Goal: Book appointment/travel/reservation

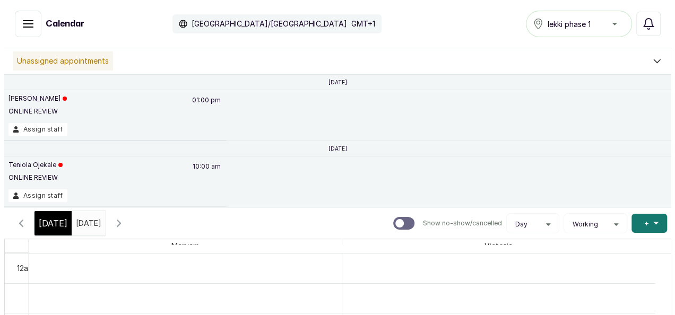
scroll to position [549, 0]
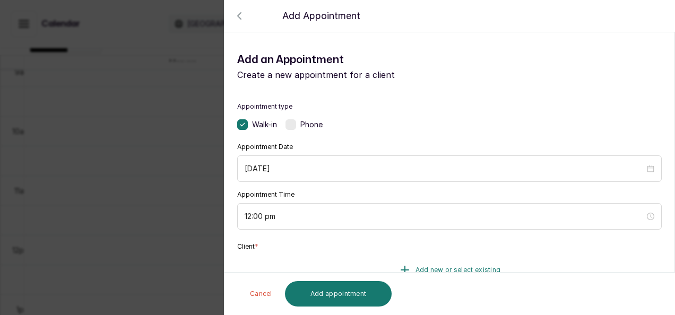
click at [391, 261] on button "Add new or select existing" at bounding box center [449, 270] width 425 height 30
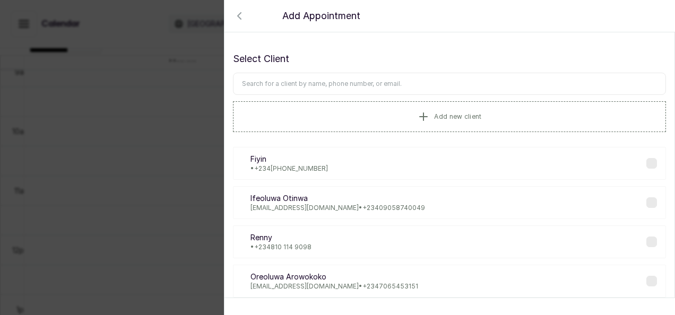
click at [370, 91] on input "text" at bounding box center [449, 84] width 433 height 22
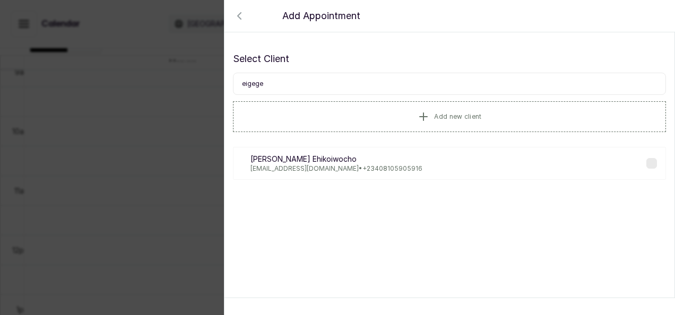
type input "eigege"
click at [365, 159] on p "[PERSON_NAME]" at bounding box center [337, 159] width 172 height 11
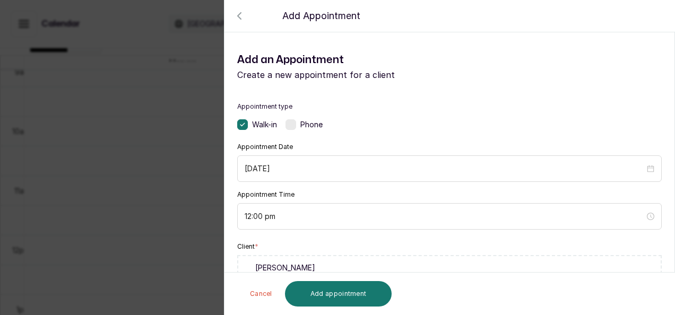
scroll to position [275, 0]
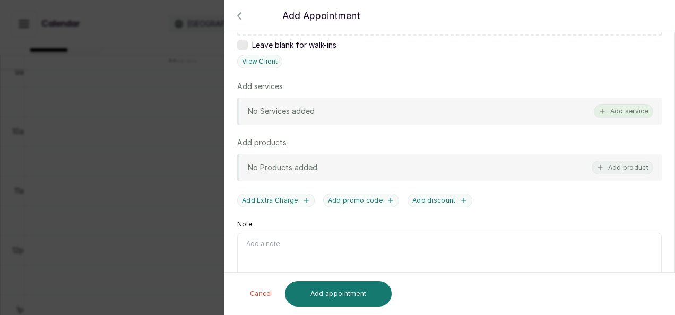
click at [639, 105] on button "Add service" at bounding box center [623, 112] width 59 height 14
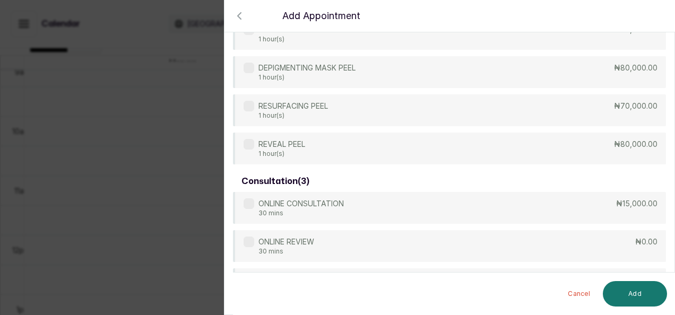
scroll to position [487, 0]
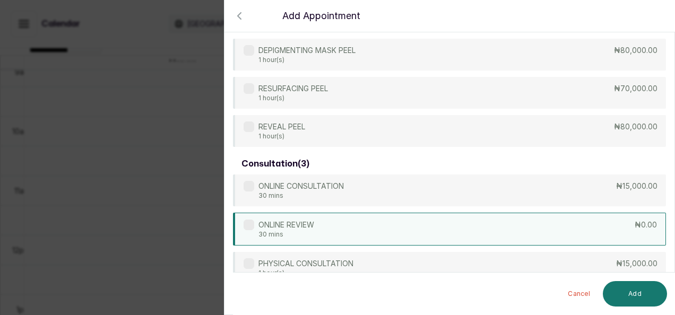
click at [489, 239] on div "ONLINE REVIEW 30 mins ₦0.00" at bounding box center [449, 229] width 433 height 33
click at [634, 298] on button "Add" at bounding box center [635, 293] width 64 height 25
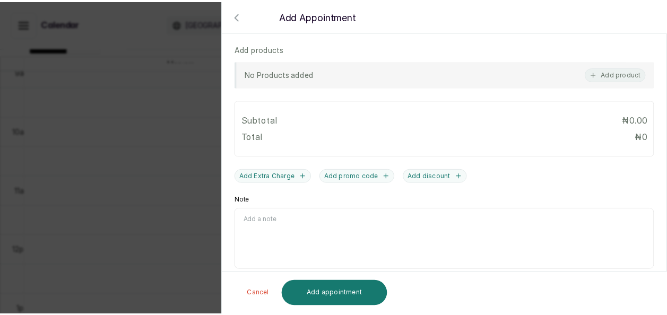
scroll to position [421, 0]
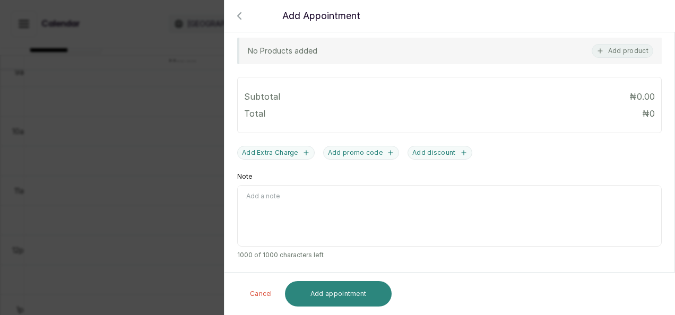
click at [371, 289] on button "Add appointment" at bounding box center [338, 293] width 107 height 25
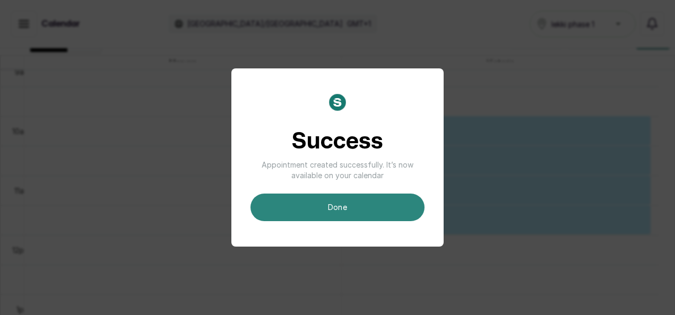
click at [376, 218] on button "done" at bounding box center [338, 208] width 174 height 28
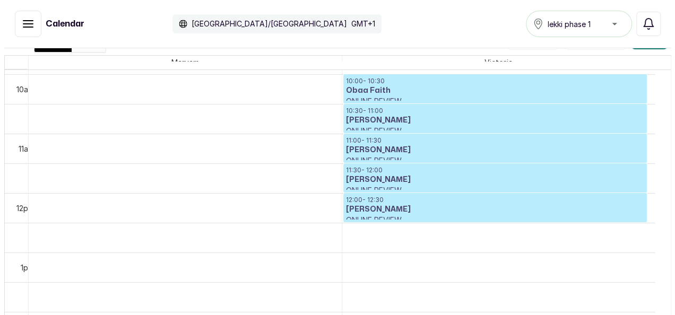
scroll to position [591, 0]
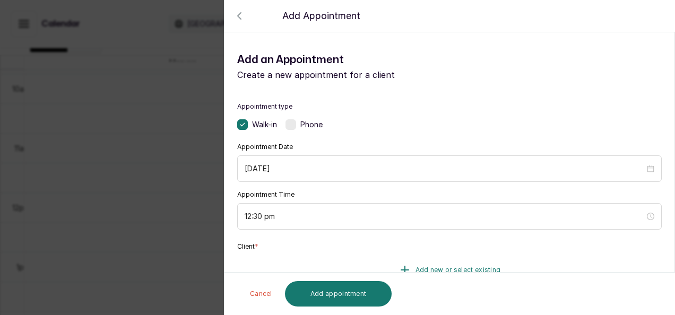
click at [444, 263] on button "Add new or select existing" at bounding box center [449, 270] width 425 height 30
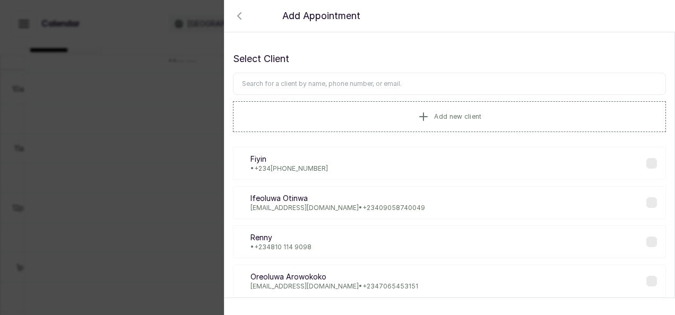
click at [401, 85] on input "text" at bounding box center [449, 84] width 433 height 22
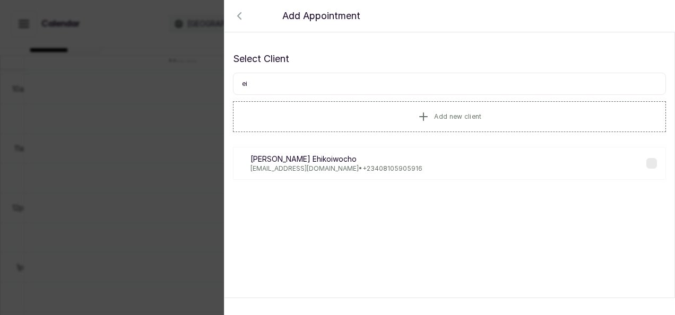
type input "e"
type input "o"
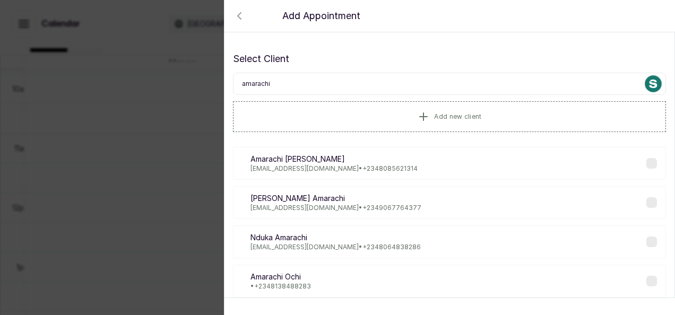
type input "amarachi"
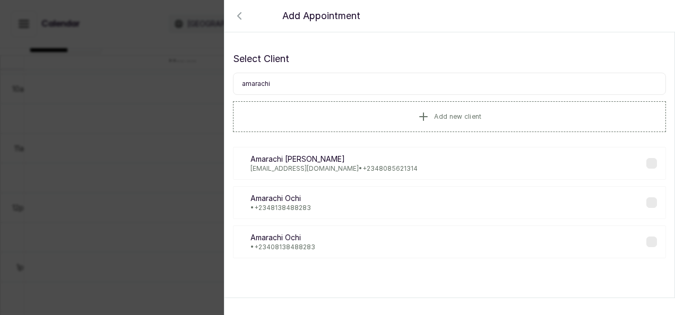
click at [329, 204] on div "AO [PERSON_NAME] • [PHONE_NUMBER]" at bounding box center [449, 202] width 433 height 33
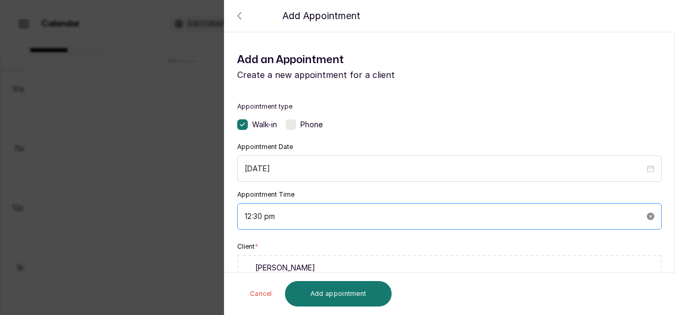
click at [647, 218] on icon "close-circle" at bounding box center [650, 216] width 7 height 7
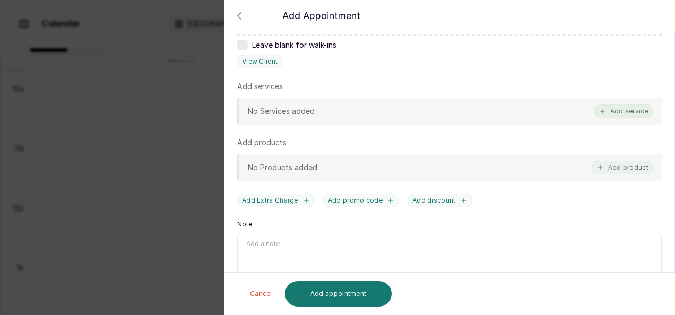
click at [620, 112] on button "Add service" at bounding box center [623, 112] width 59 height 14
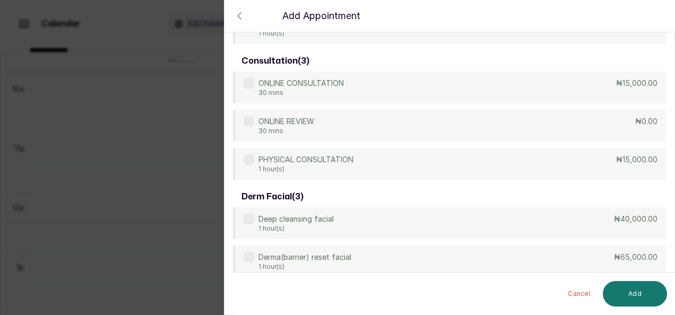
scroll to position [615, 0]
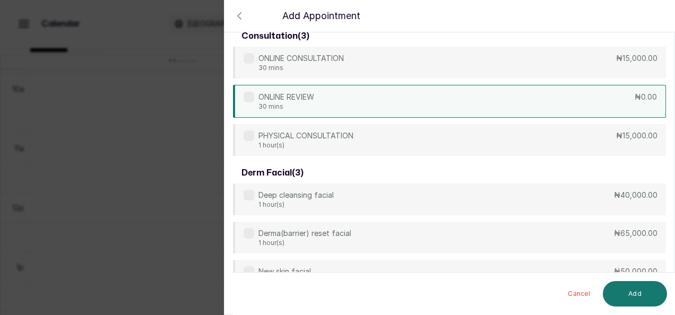
click at [547, 99] on div "ONLINE REVIEW 30 mins ₦0.00" at bounding box center [449, 101] width 433 height 33
click at [640, 291] on button "Add" at bounding box center [635, 293] width 64 height 25
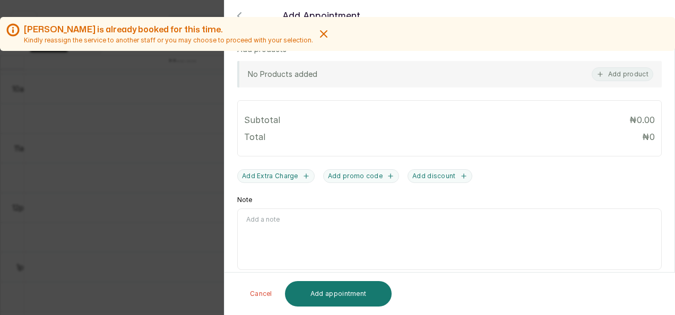
scroll to position [421, 0]
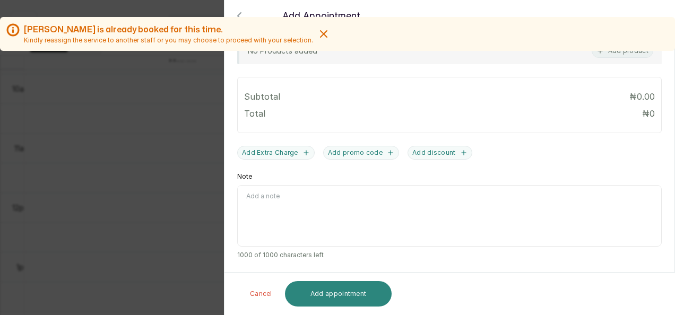
click at [371, 294] on button "Add appointment" at bounding box center [338, 293] width 107 height 25
click at [321, 31] on icon "button" at bounding box center [324, 34] width 13 height 13
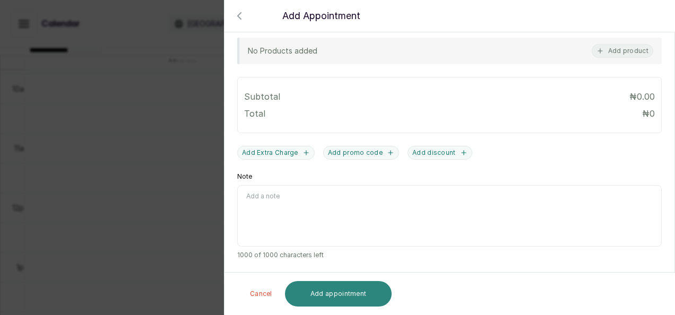
click at [326, 304] on button "Add appointment" at bounding box center [338, 293] width 107 height 25
drag, startPoint x: 660, startPoint y: 151, endPoint x: 669, endPoint y: 150, distance: 8.6
click at [667, 150] on section "Back Add Appointment Add an Appointment Create a new appointment for a client A…" at bounding box center [449, 157] width 451 height 315
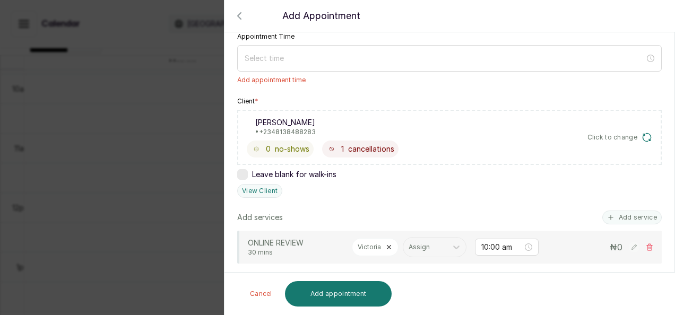
click at [473, 53] on div at bounding box center [337, 43] width 675 height 53
click at [268, 56] on div at bounding box center [337, 43] width 675 height 53
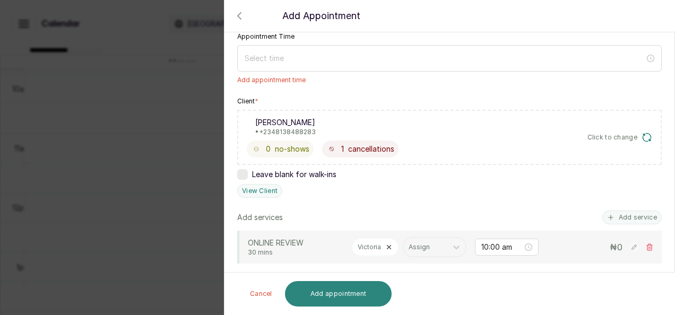
click at [355, 289] on button "Add appointment" at bounding box center [338, 293] width 107 height 25
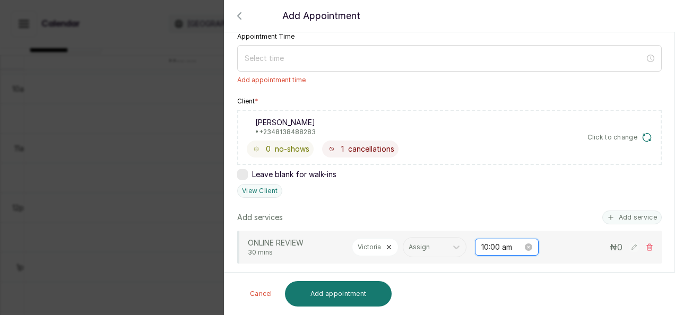
click at [509, 253] on input "10:00 am" at bounding box center [502, 248] width 41 height 12
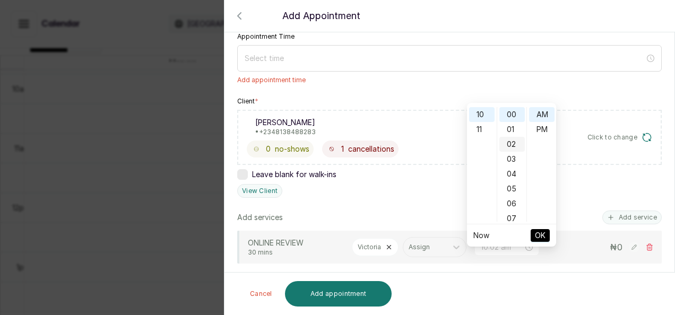
click at [514, 147] on div "02" at bounding box center [512, 144] width 25 height 15
type input "10:02 pm"
click at [544, 127] on div "PM" at bounding box center [541, 129] width 25 height 15
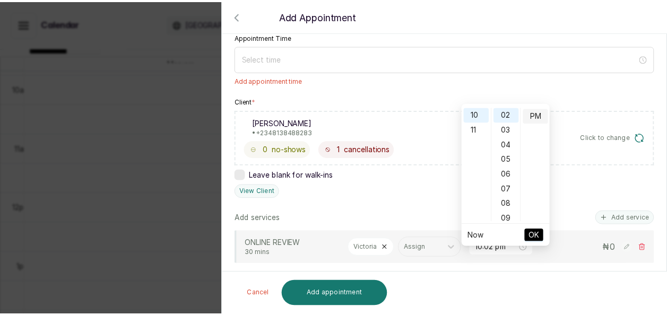
scroll to position [15, 0]
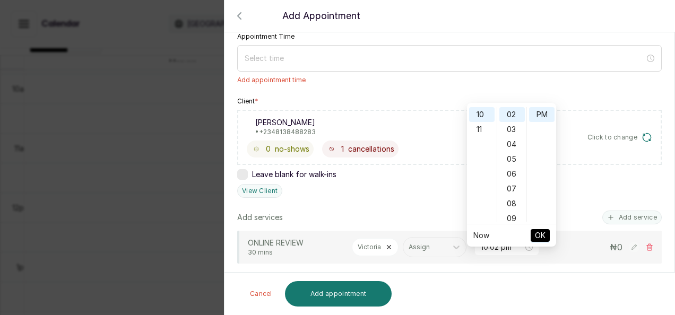
click at [547, 235] on button "OK" at bounding box center [540, 235] width 19 height 13
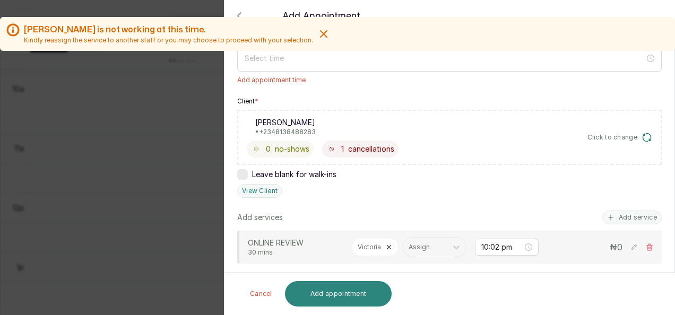
click at [360, 295] on button "Add appointment" at bounding box center [338, 293] width 107 height 25
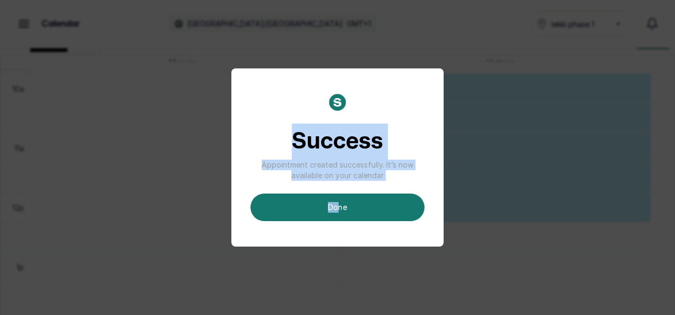
drag, startPoint x: 317, startPoint y: 35, endPoint x: 336, endPoint y: 189, distance: 155.7
click at [336, 189] on div "Success Appointment created successfully. It’s now available on your calendar d…" at bounding box center [337, 157] width 675 height 315
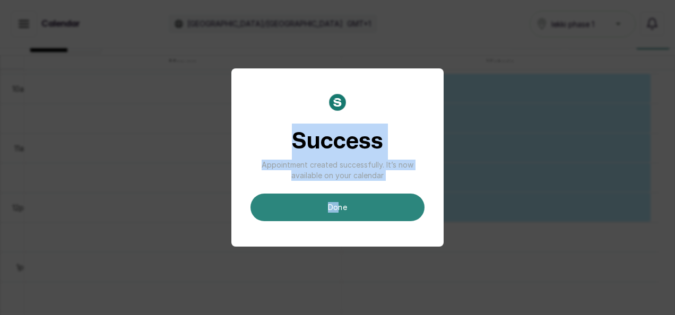
drag, startPoint x: 336, startPoint y: 189, endPoint x: 325, endPoint y: 208, distance: 21.7
click at [325, 208] on button "done" at bounding box center [338, 208] width 174 height 28
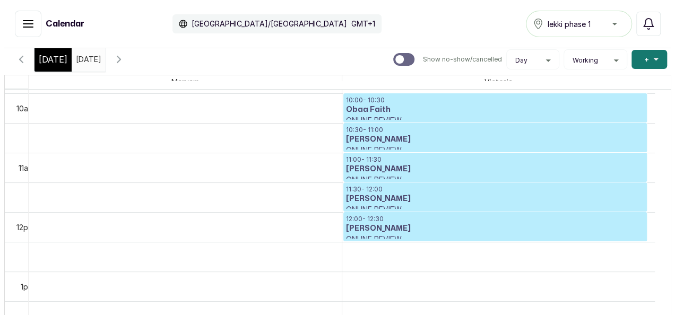
scroll to position [181, 0]
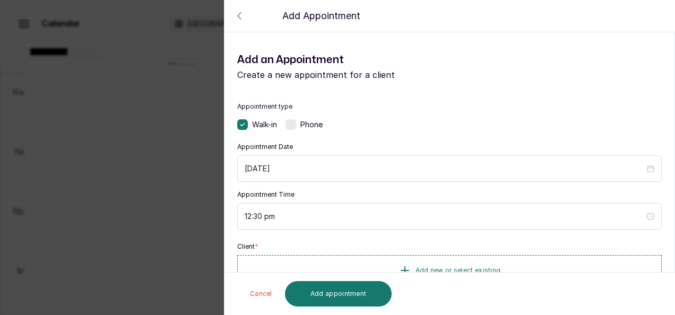
click at [401, 253] on div "Client * Add new or select existing Leave blank for walk-ins" at bounding box center [449, 274] width 425 height 63
click at [402, 267] on icon "button" at bounding box center [404, 270] width 7 height 7
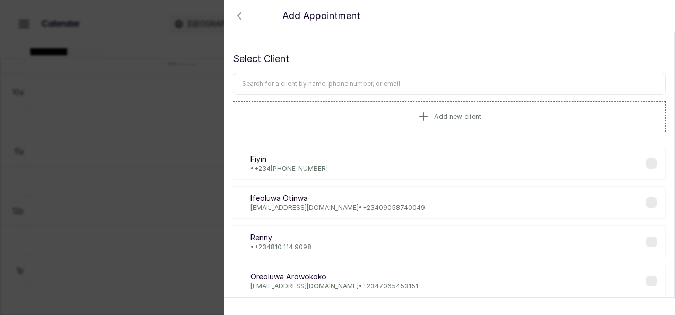
click at [343, 87] on input "text" at bounding box center [449, 84] width 433 height 22
click at [343, 85] on input "text" at bounding box center [449, 84] width 433 height 22
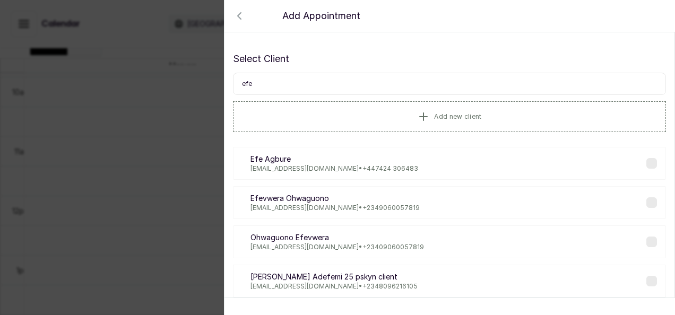
type input "efe"
click at [313, 171] on p "[EMAIL_ADDRESS][DOMAIN_NAME] • [PHONE_NUMBER]" at bounding box center [335, 169] width 168 height 8
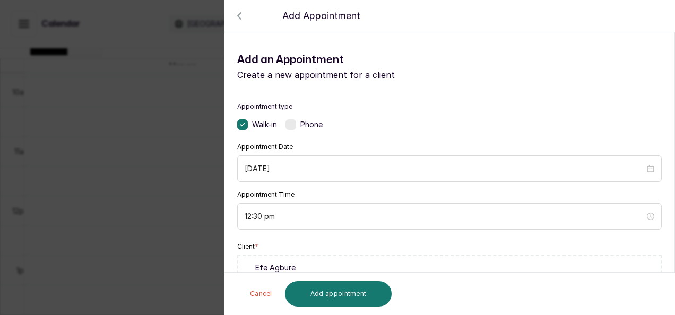
scroll to position [275, 0]
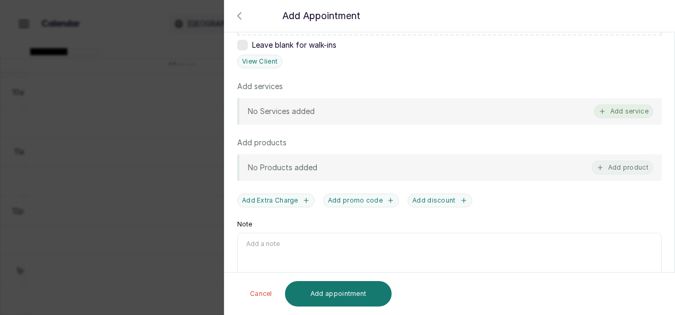
click at [612, 108] on button "Add service" at bounding box center [623, 112] width 59 height 14
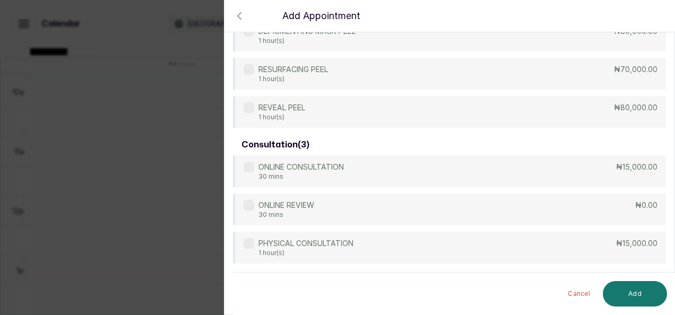
scroll to position [510, 0]
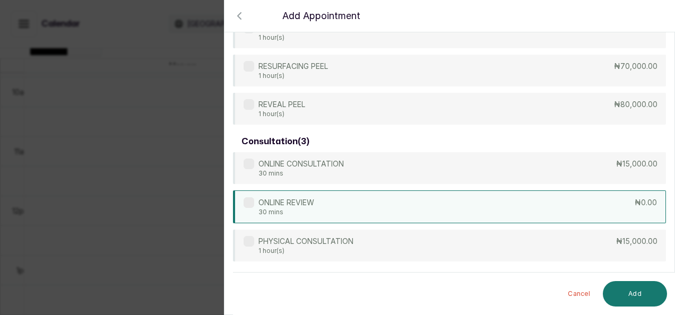
click at [538, 192] on div "ONLINE REVIEW 30 mins ₦0.00" at bounding box center [449, 207] width 433 height 33
click at [638, 297] on button "Add" at bounding box center [635, 293] width 64 height 25
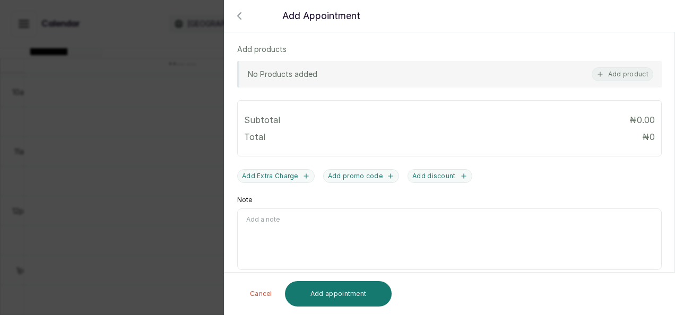
scroll to position [421, 0]
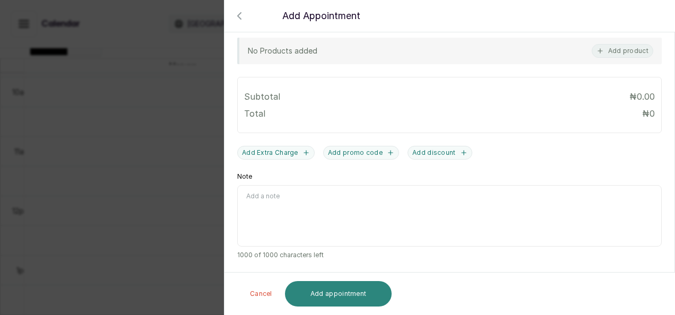
click at [380, 301] on button "Add appointment" at bounding box center [338, 293] width 107 height 25
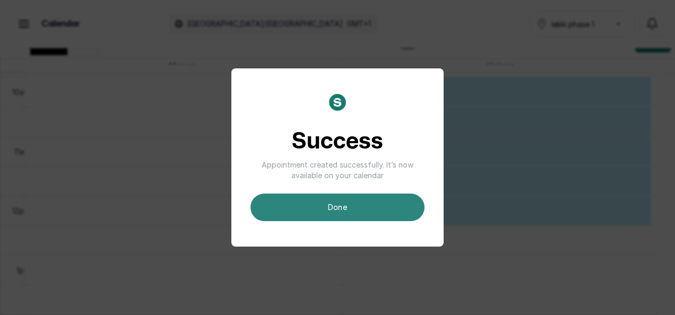
click at [343, 200] on button "done" at bounding box center [338, 208] width 174 height 28
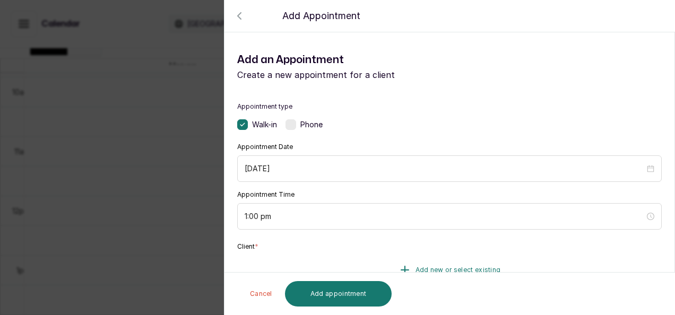
click at [388, 258] on button "Add new or select existing" at bounding box center [449, 270] width 425 height 30
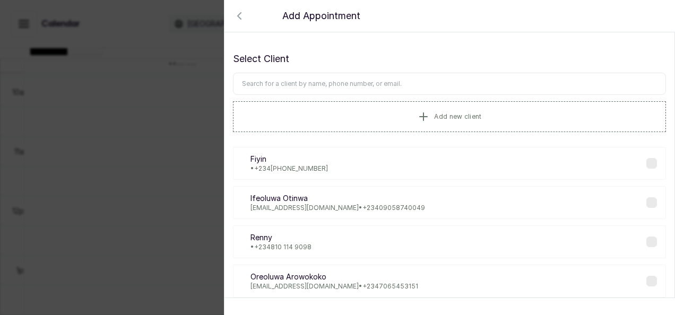
click at [369, 81] on input "text" at bounding box center [449, 84] width 433 height 22
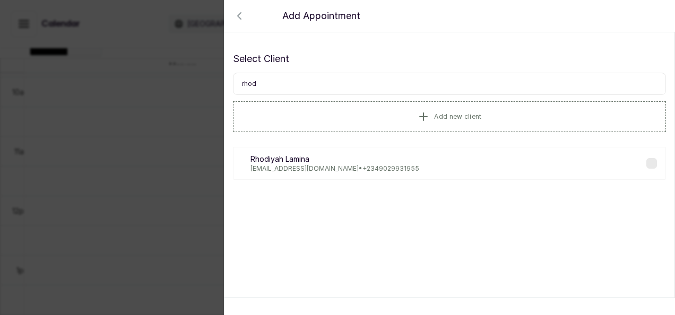
type input "rhod"
click at [346, 159] on p "Rhodiyah Lamina" at bounding box center [335, 159] width 169 height 11
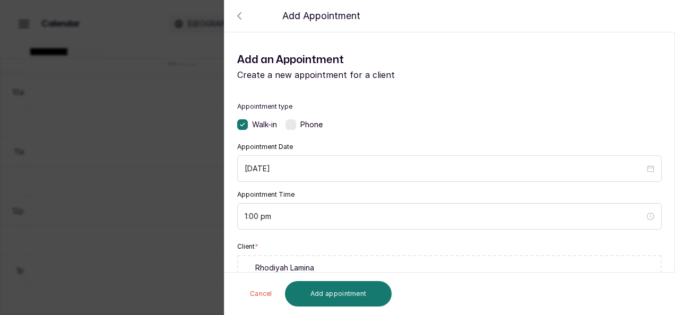
scroll to position [275, 0]
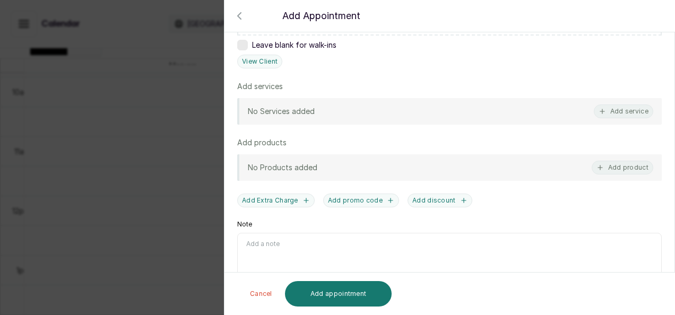
click at [667, 237] on html "MO [PERSON_NAME] Home Calendar Sales Staff Clients Wallet Messaging Rewards Cat…" at bounding box center [337, 160] width 675 height 321
click at [610, 105] on button "Add service" at bounding box center [623, 112] width 59 height 14
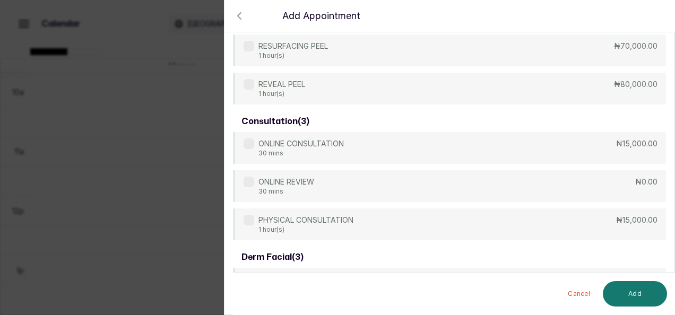
scroll to position [552, 0]
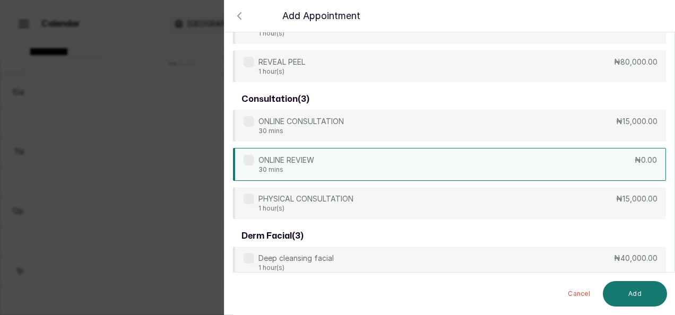
click at [466, 158] on div "ONLINE REVIEW 30 mins ₦0.00" at bounding box center [449, 164] width 433 height 33
click at [643, 285] on button "Add" at bounding box center [635, 293] width 64 height 25
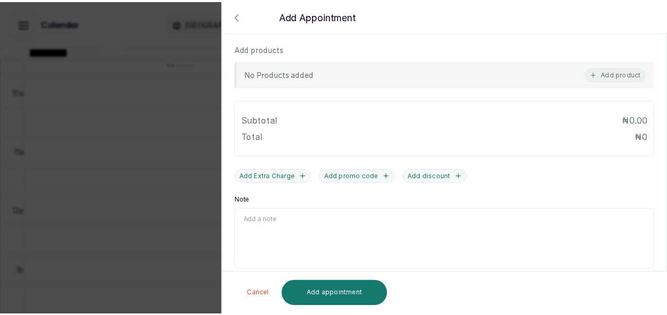
scroll to position [421, 0]
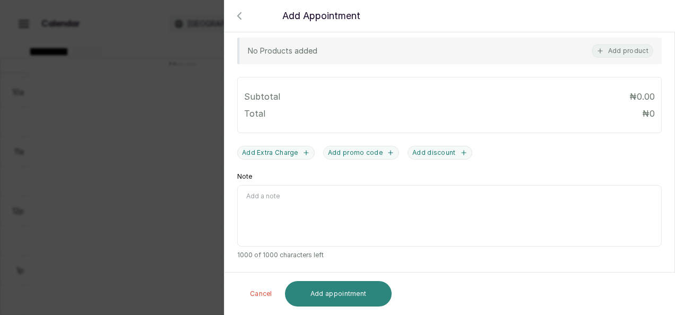
click at [350, 302] on button "Add appointment" at bounding box center [338, 293] width 107 height 25
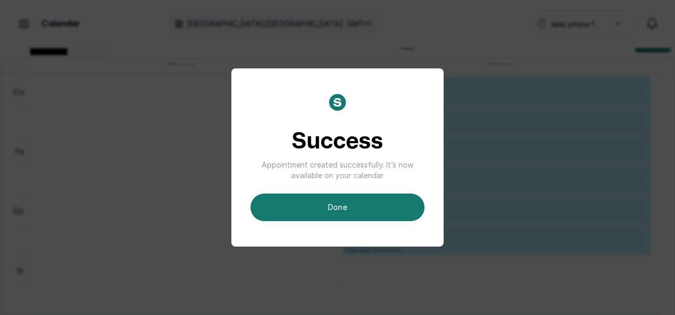
click at [350, 302] on div "Success Appointment created successfully. It’s now available on your calendar d…" at bounding box center [337, 157] width 675 height 315
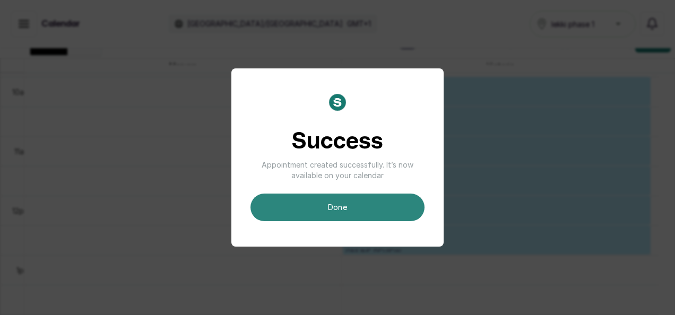
click at [363, 212] on button "done" at bounding box center [338, 208] width 174 height 28
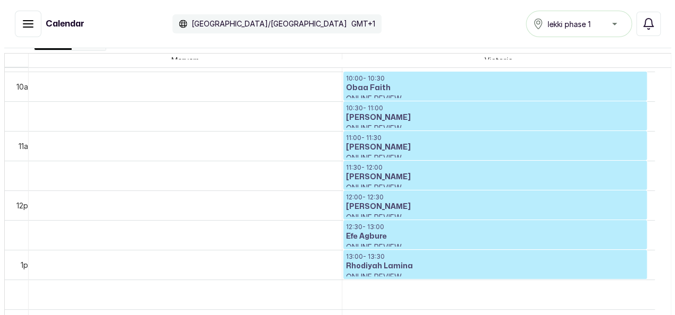
scroll to position [5, 0]
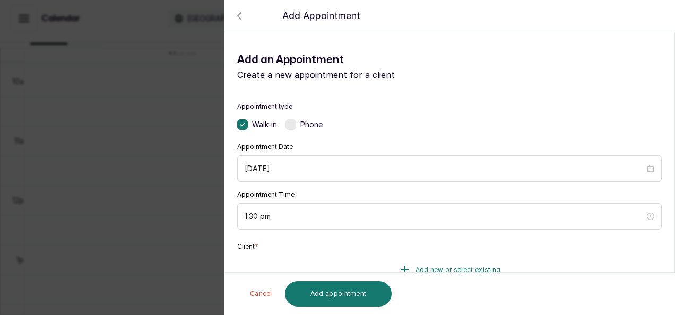
click at [379, 260] on button "Add new or select existing" at bounding box center [449, 270] width 425 height 30
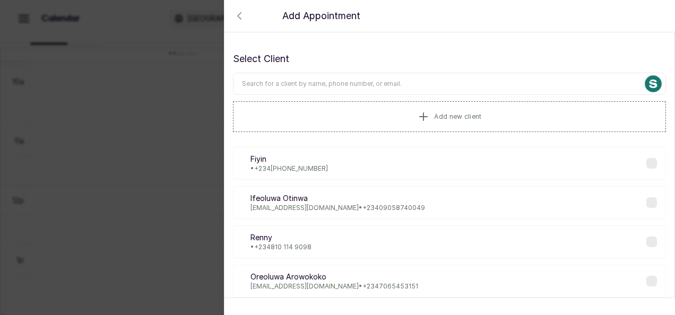
click at [371, 80] on input "text" at bounding box center [449, 84] width 433 height 22
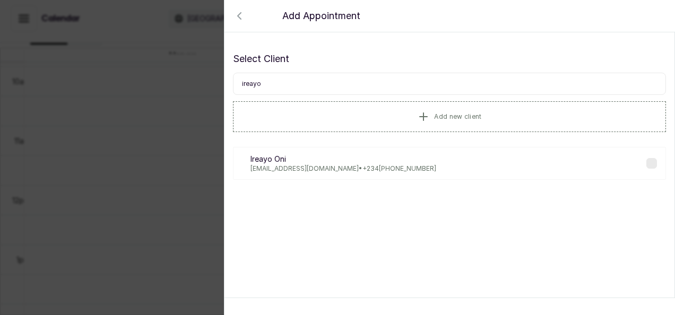
type input "ireayo"
click at [305, 165] on p "[EMAIL_ADDRESS][DOMAIN_NAME] • [PHONE_NUMBER]" at bounding box center [344, 169] width 186 height 8
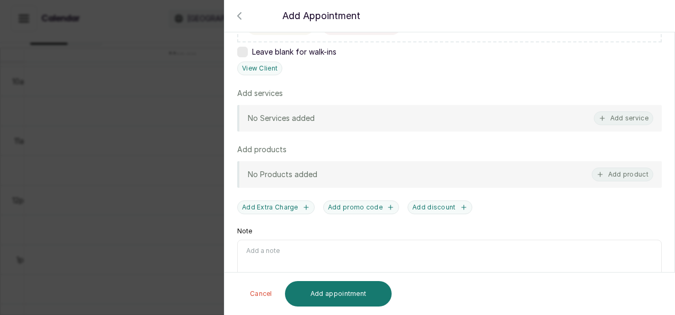
scroll to position [275, 0]
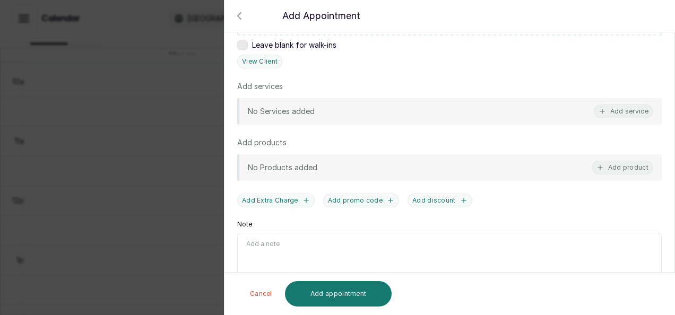
click at [667, 217] on html "MO [PERSON_NAME] Home Calendar Sales Staff Clients Wallet Messaging Rewards Cat…" at bounding box center [337, 155] width 675 height 321
click at [622, 106] on button "Add service" at bounding box center [623, 112] width 59 height 14
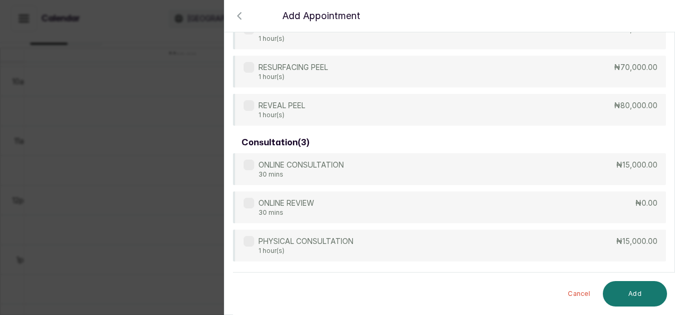
scroll to position [530, 0]
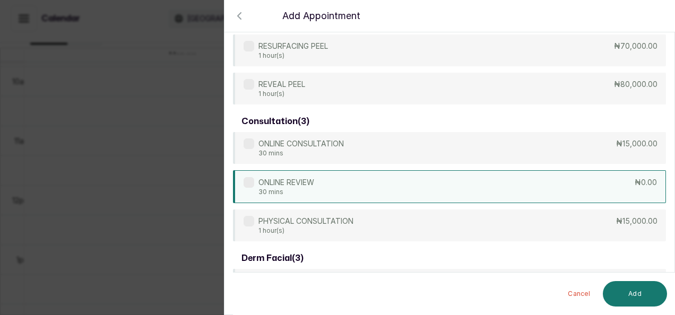
click at [514, 182] on div "ONLINE REVIEW 30 mins ₦0.00" at bounding box center [449, 186] width 433 height 33
click at [624, 297] on button "Add" at bounding box center [635, 293] width 64 height 25
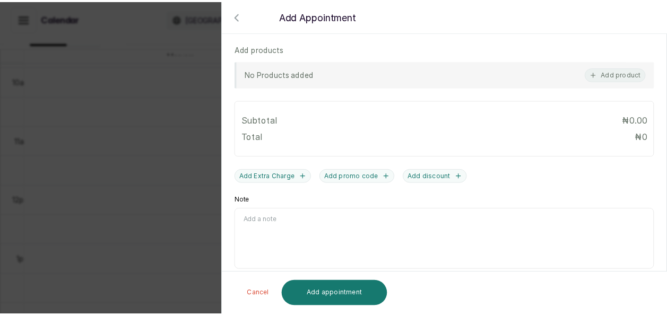
scroll to position [421, 0]
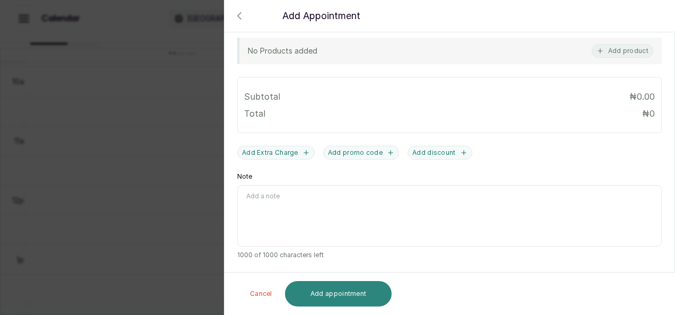
click at [355, 294] on button "Add appointment" at bounding box center [338, 293] width 107 height 25
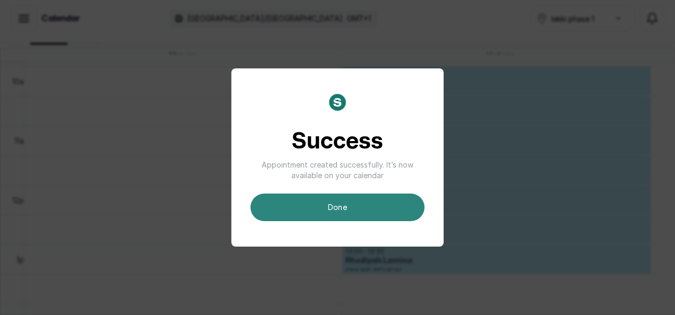
click at [384, 215] on button "done" at bounding box center [338, 208] width 174 height 28
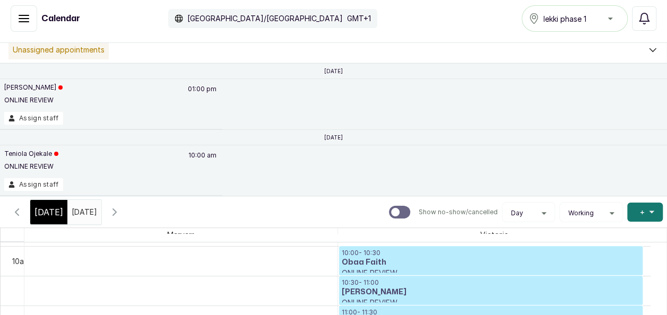
scroll to position [0, 0]
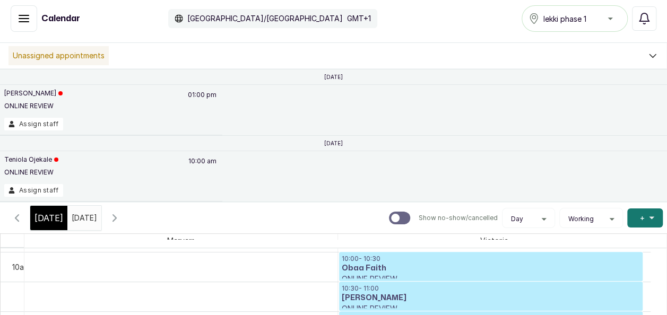
click at [48, 220] on span "[DATE]" at bounding box center [49, 218] width 29 height 13
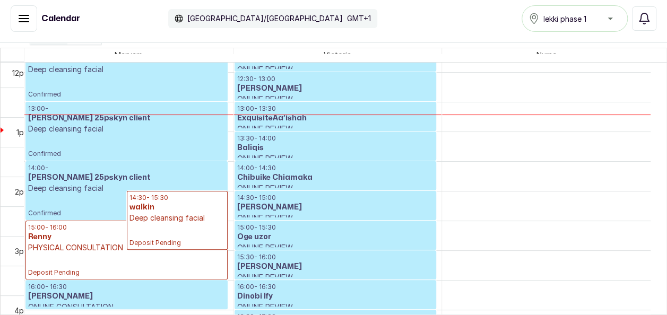
scroll to position [734, 0]
